Goal: Information Seeking & Learning: Find specific fact

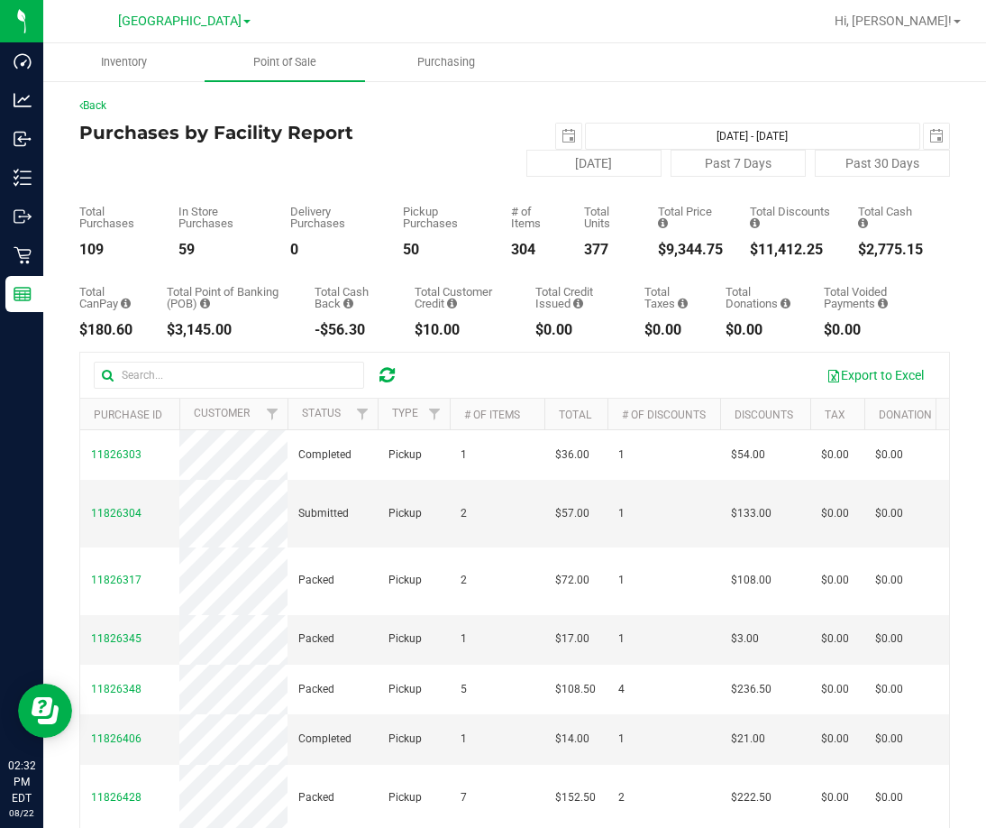
click at [383, 378] on icon at bounding box center [387, 375] width 15 height 18
click at [301, 59] on span "Point of Sale" at bounding box center [285, 62] width 112 height 16
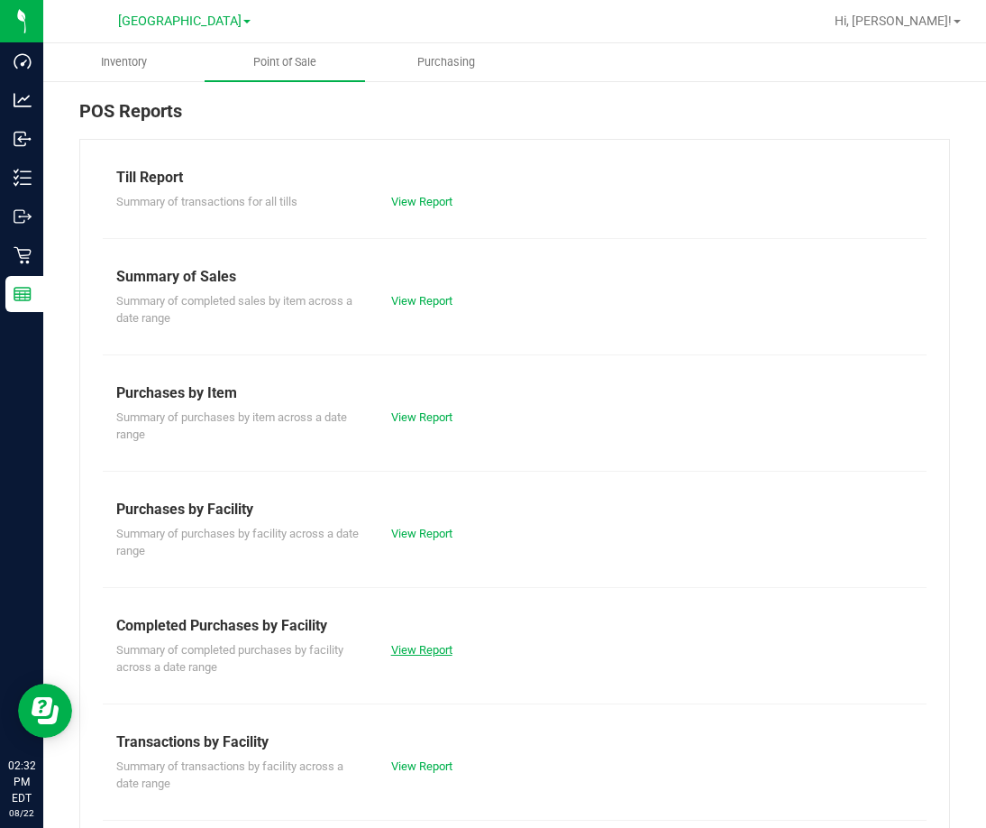
click at [408, 648] on link "View Report" at bounding box center [421, 650] width 61 height 14
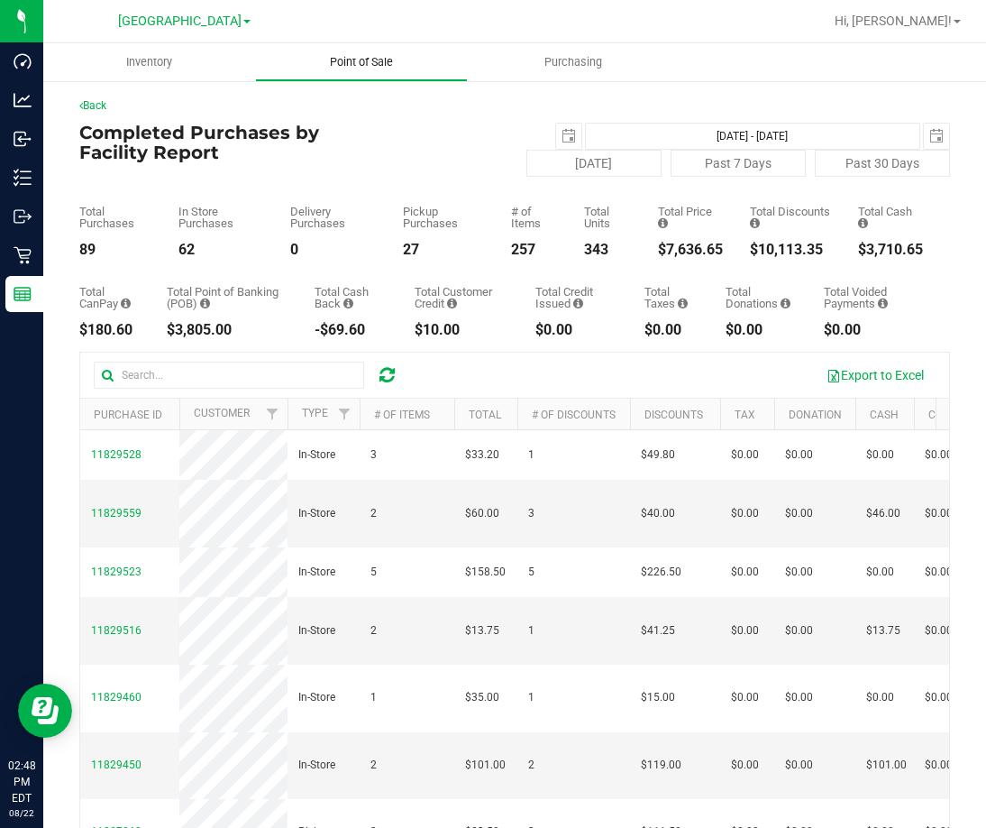
click at [368, 60] on span "Point of Sale" at bounding box center [362, 62] width 112 height 16
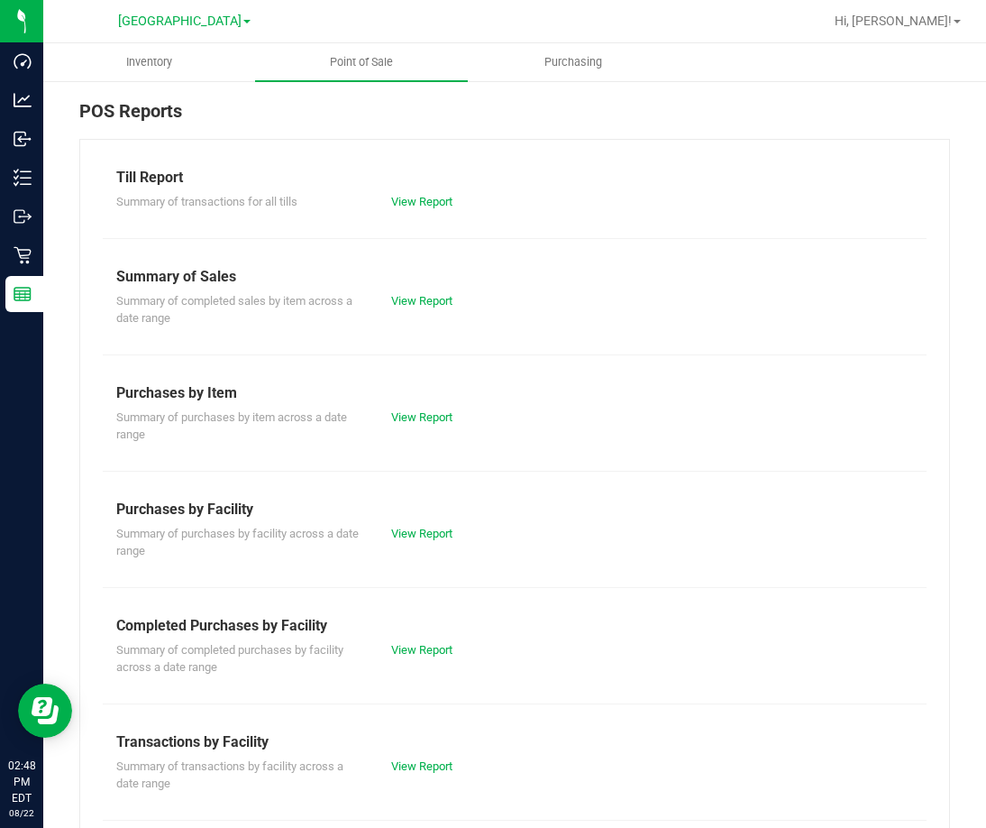
click at [419, 541] on div "View Report" at bounding box center [446, 534] width 137 height 18
click at [419, 529] on link "View Report" at bounding box center [421, 534] width 61 height 14
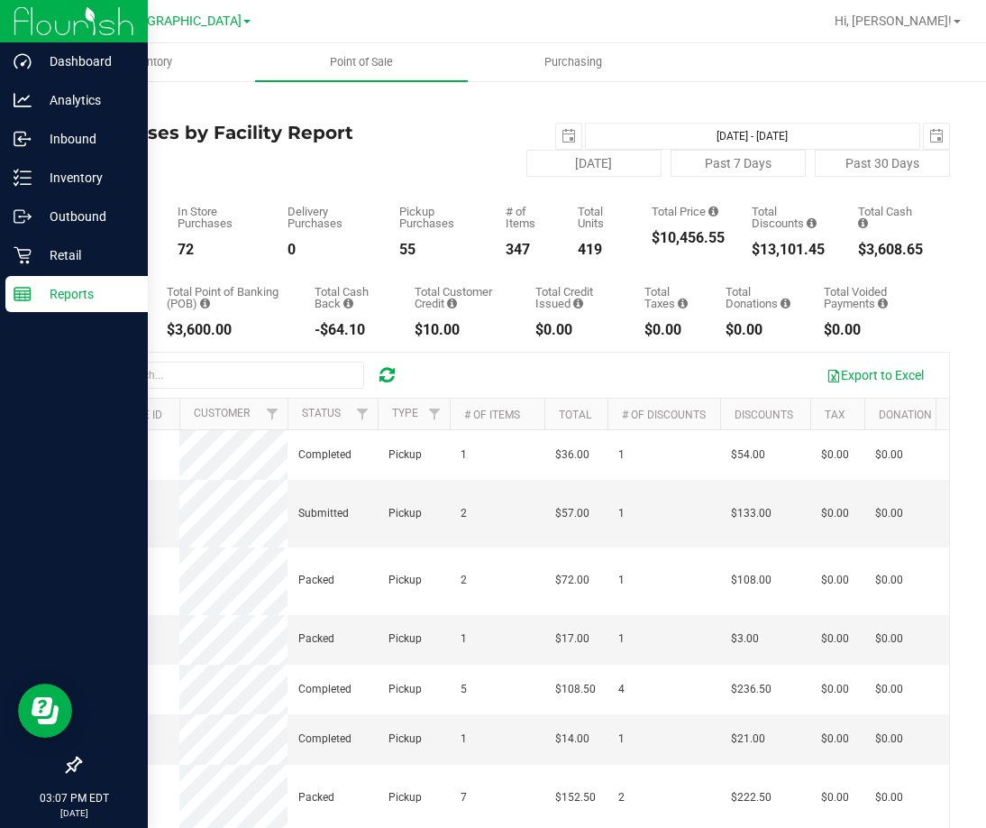
click at [81, 289] on p "Reports" at bounding box center [86, 294] width 108 height 22
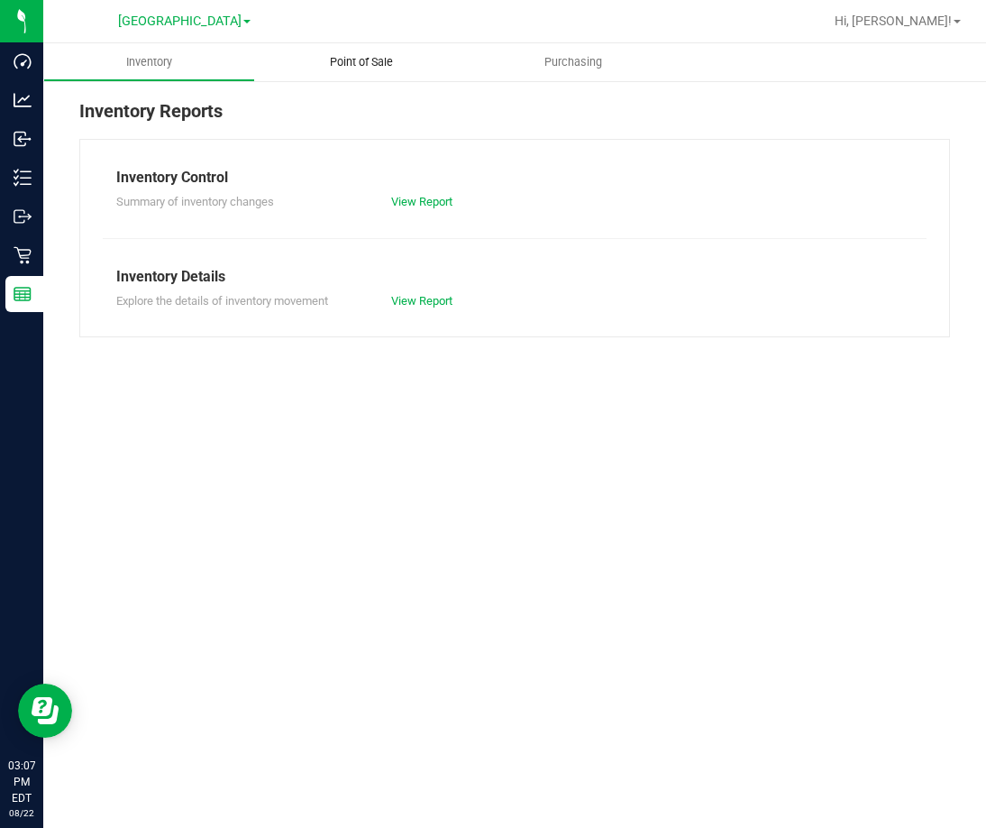
click at [358, 60] on span "Point of Sale" at bounding box center [362, 62] width 112 height 16
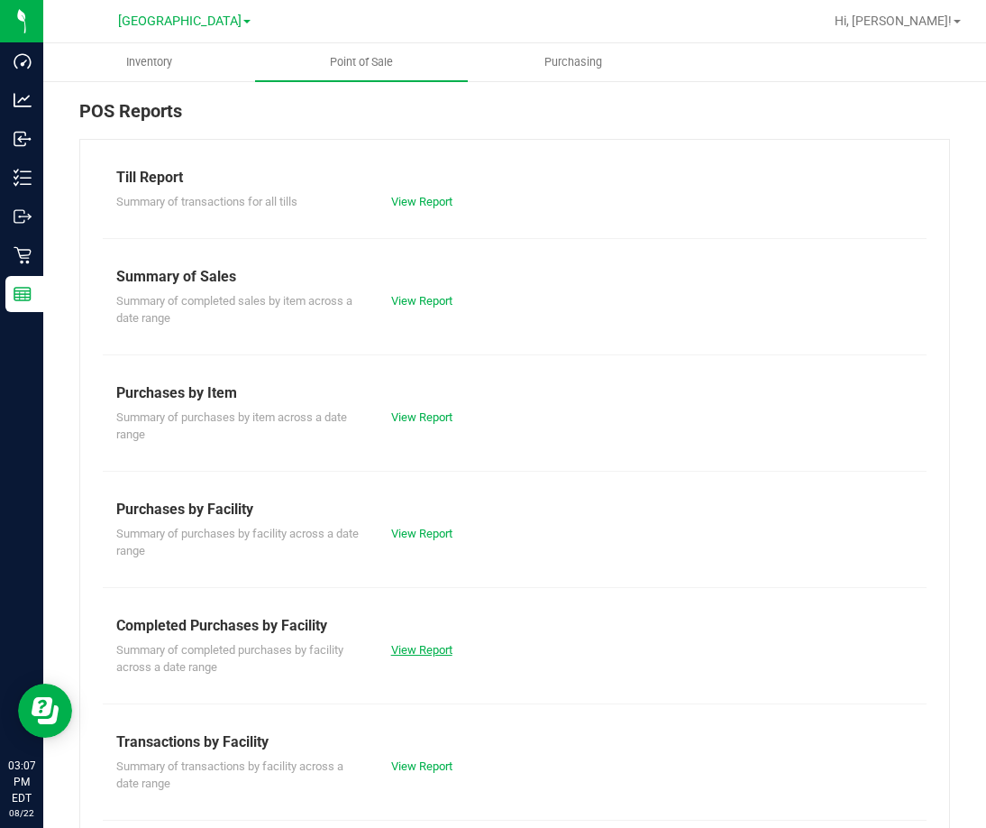
click at [417, 652] on link "View Report" at bounding box center [421, 650] width 61 height 14
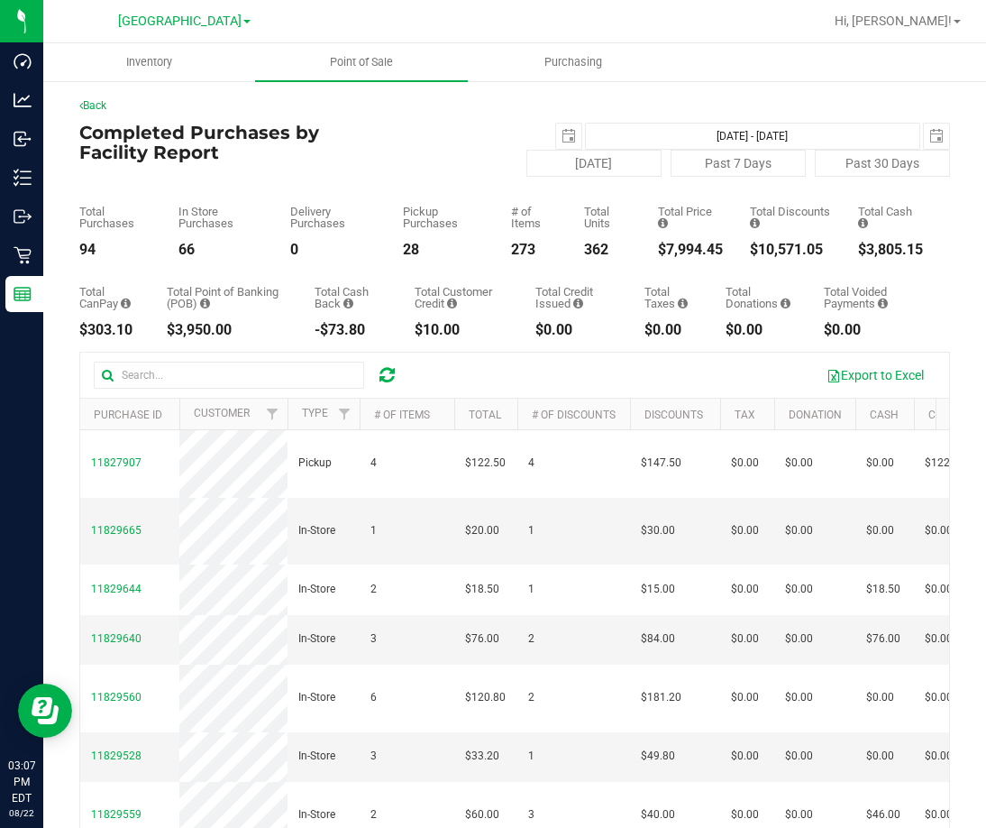
click at [687, 252] on div "$7,994.45" at bounding box center [690, 250] width 65 height 14
click at [691, 252] on div "$7,994.45" at bounding box center [690, 250] width 65 height 14
click at [692, 252] on div "$7,994.45" at bounding box center [690, 250] width 65 height 14
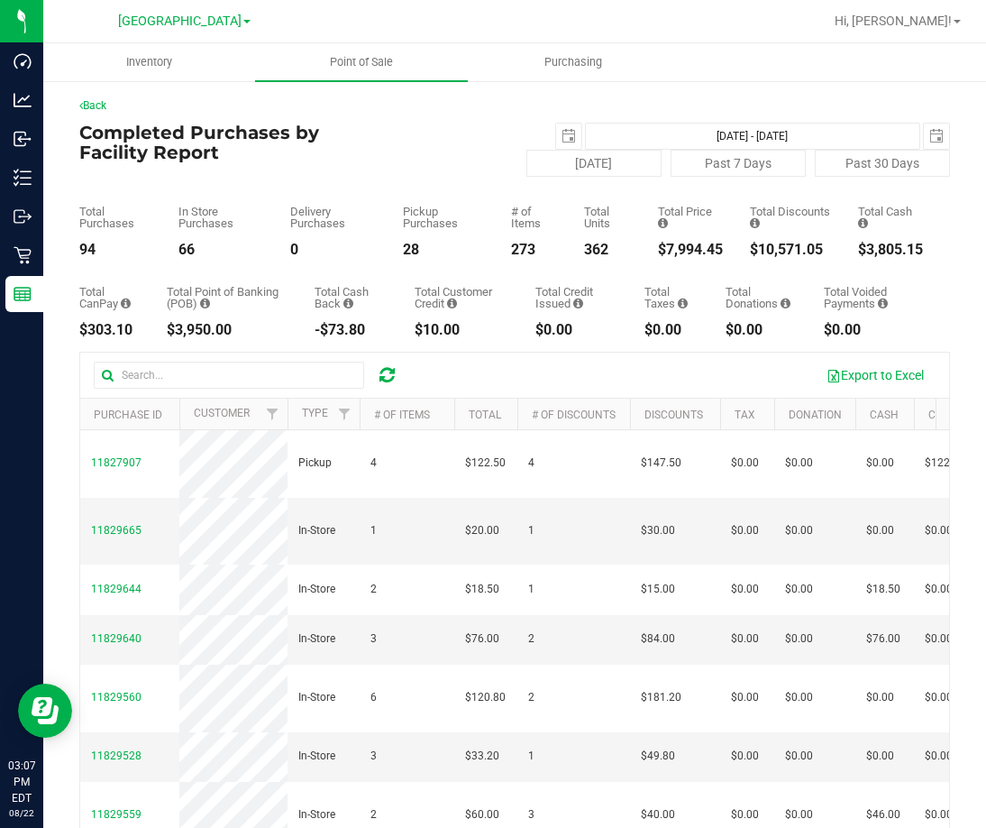
copy div "7,994.45"
